Goal: Information Seeking & Learning: Learn about a topic

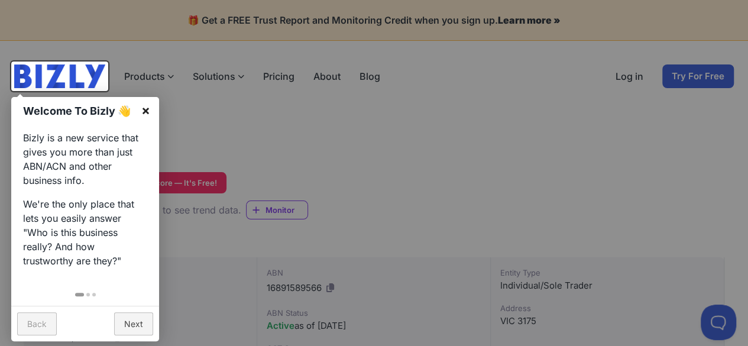
click at [147, 106] on link "×" at bounding box center [145, 110] width 27 height 27
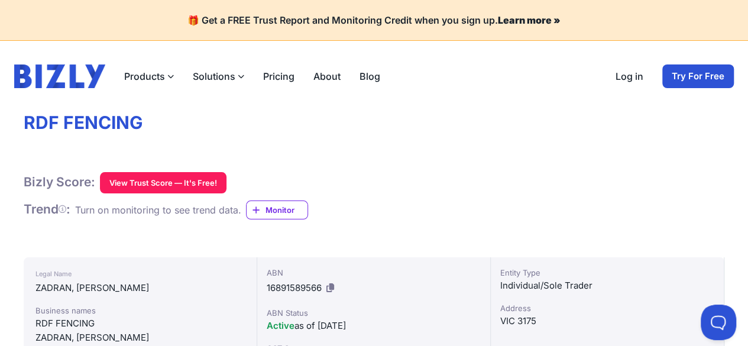
scroll to position [59, 0]
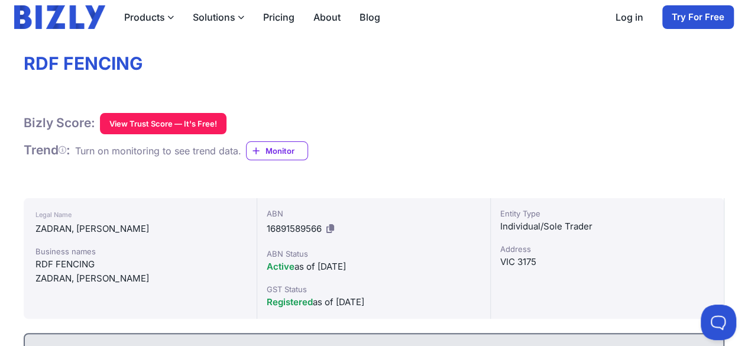
click at [48, 264] on div "RDF FENCING" at bounding box center [139, 264] width 209 height 14
copy div "RDF FENCING"
click at [680, 124] on div "Bizly Score: View Trust Score — It's Free! View Trust Score — It's Free!" at bounding box center [374, 123] width 701 height 21
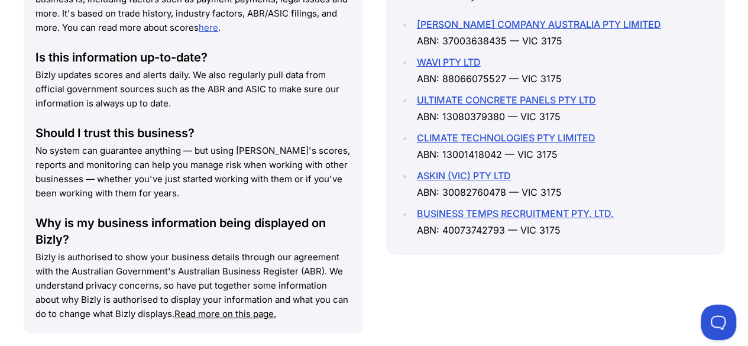
scroll to position [1456, 0]
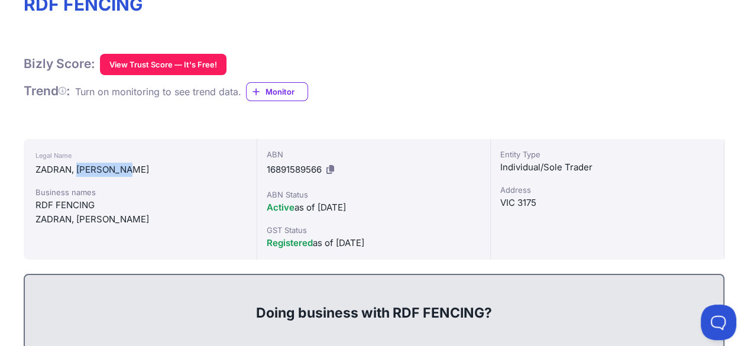
drag, startPoint x: 78, startPoint y: 168, endPoint x: 137, endPoint y: 166, distance: 58.6
click at [137, 166] on div "ZADRAN, [PERSON_NAME]" at bounding box center [139, 170] width 209 height 14
copy div "WAZIR KHAN"
